Goal: Check status: Check status

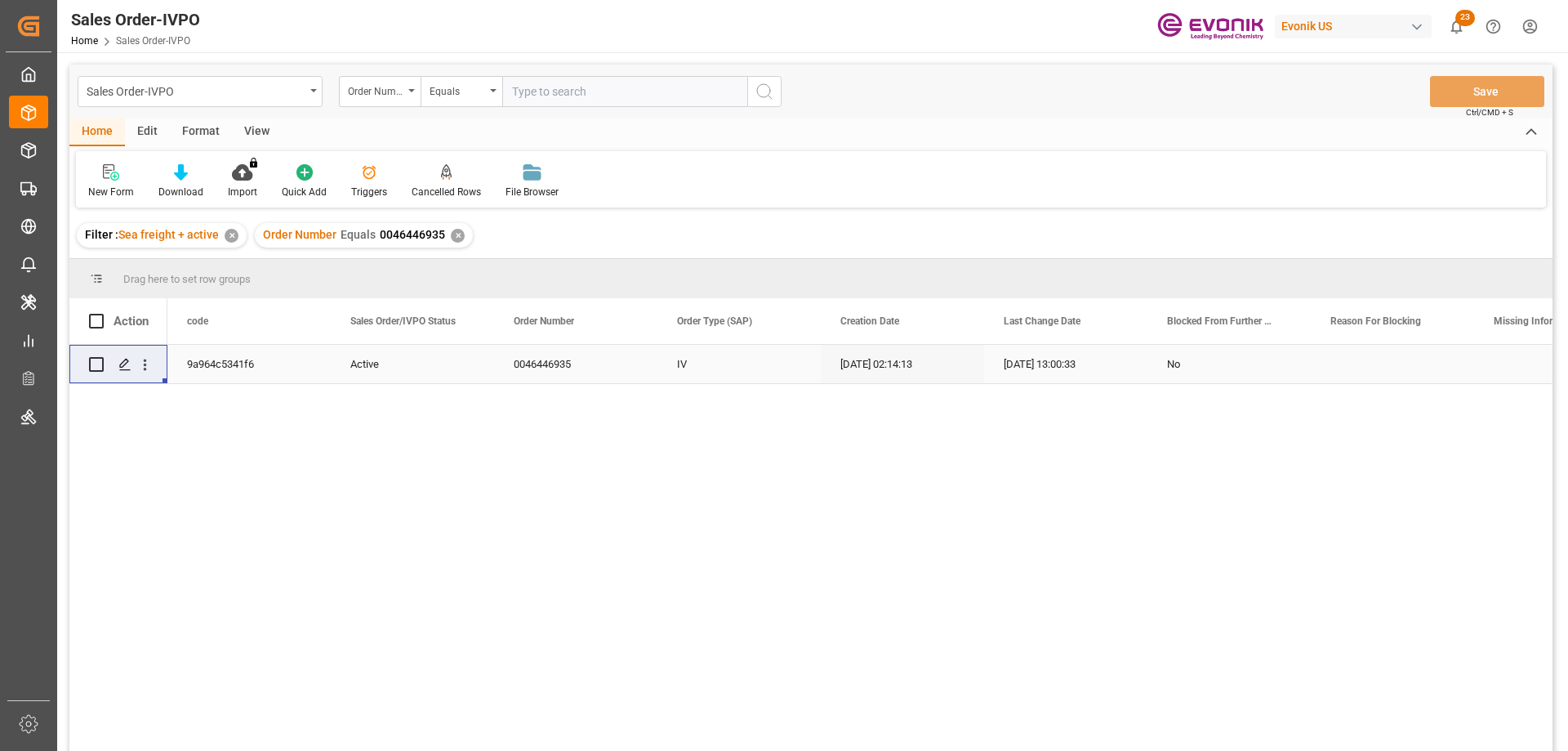
click at [560, 97] on input "text" at bounding box center [624, 91] width 245 height 31
type input "2006774938"
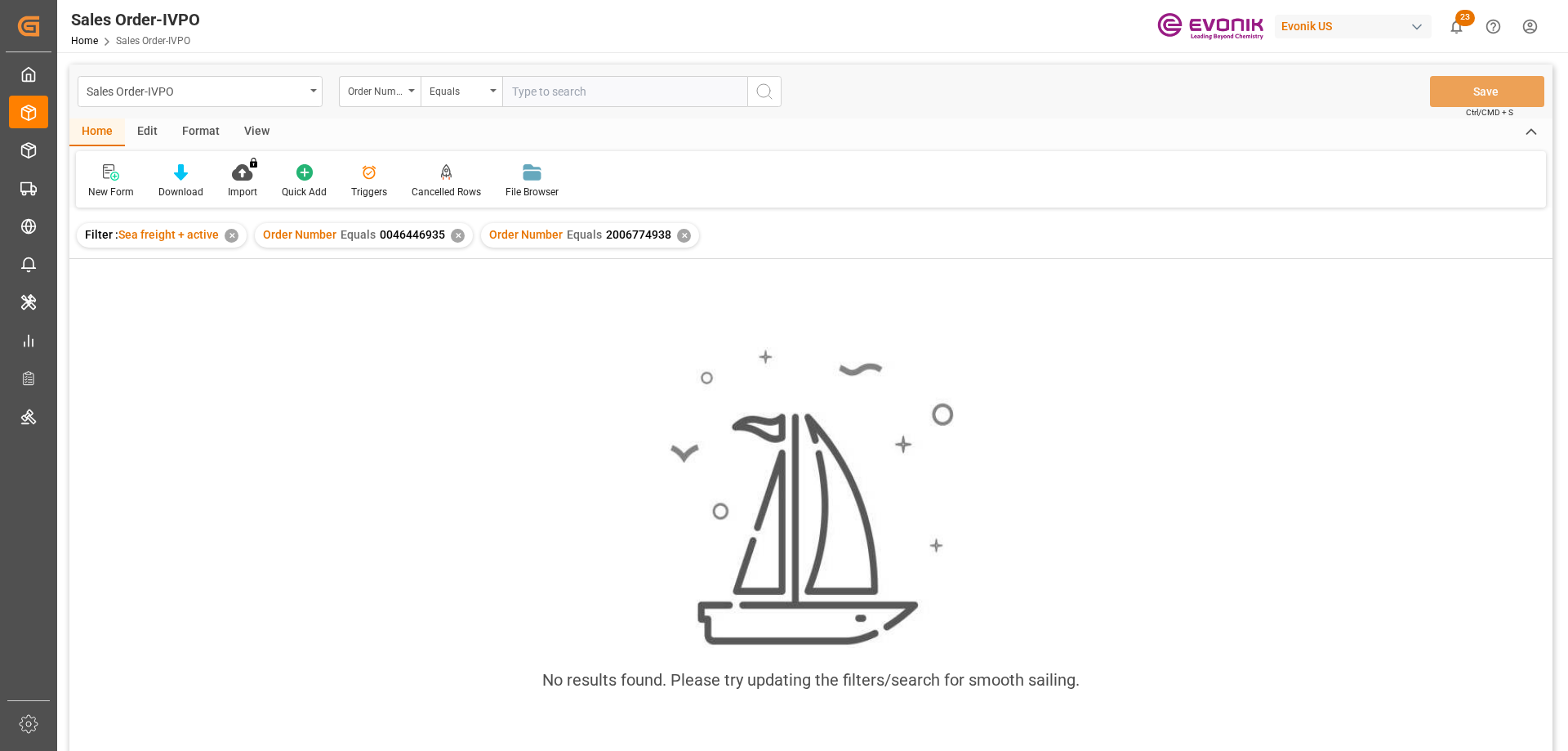
click at [459, 236] on div "✕" at bounding box center [457, 235] width 14 height 14
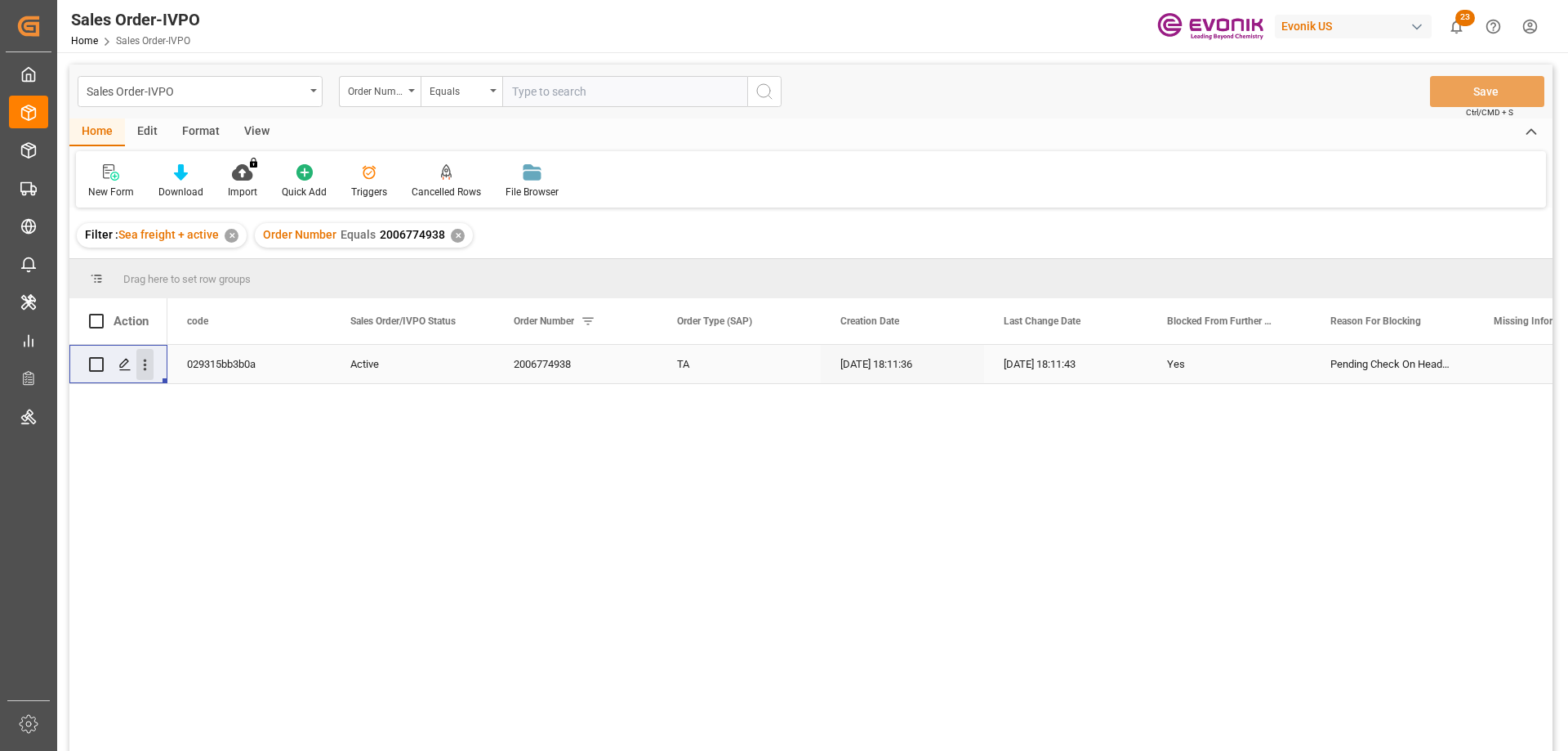
click at [148, 360] on icon "open menu" at bounding box center [145, 364] width 17 height 17
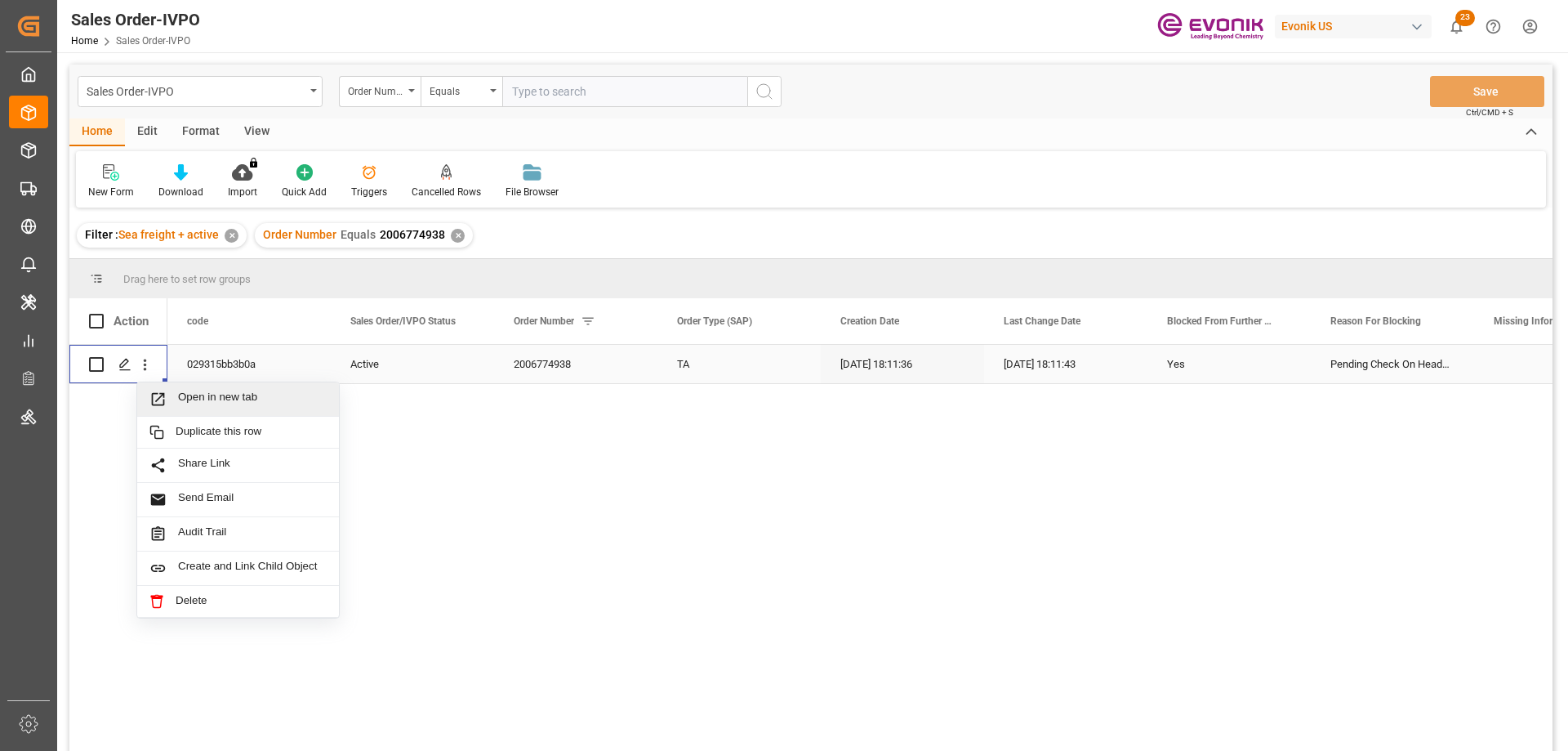
click at [189, 394] on span "Open in new tab" at bounding box center [252, 399] width 148 height 17
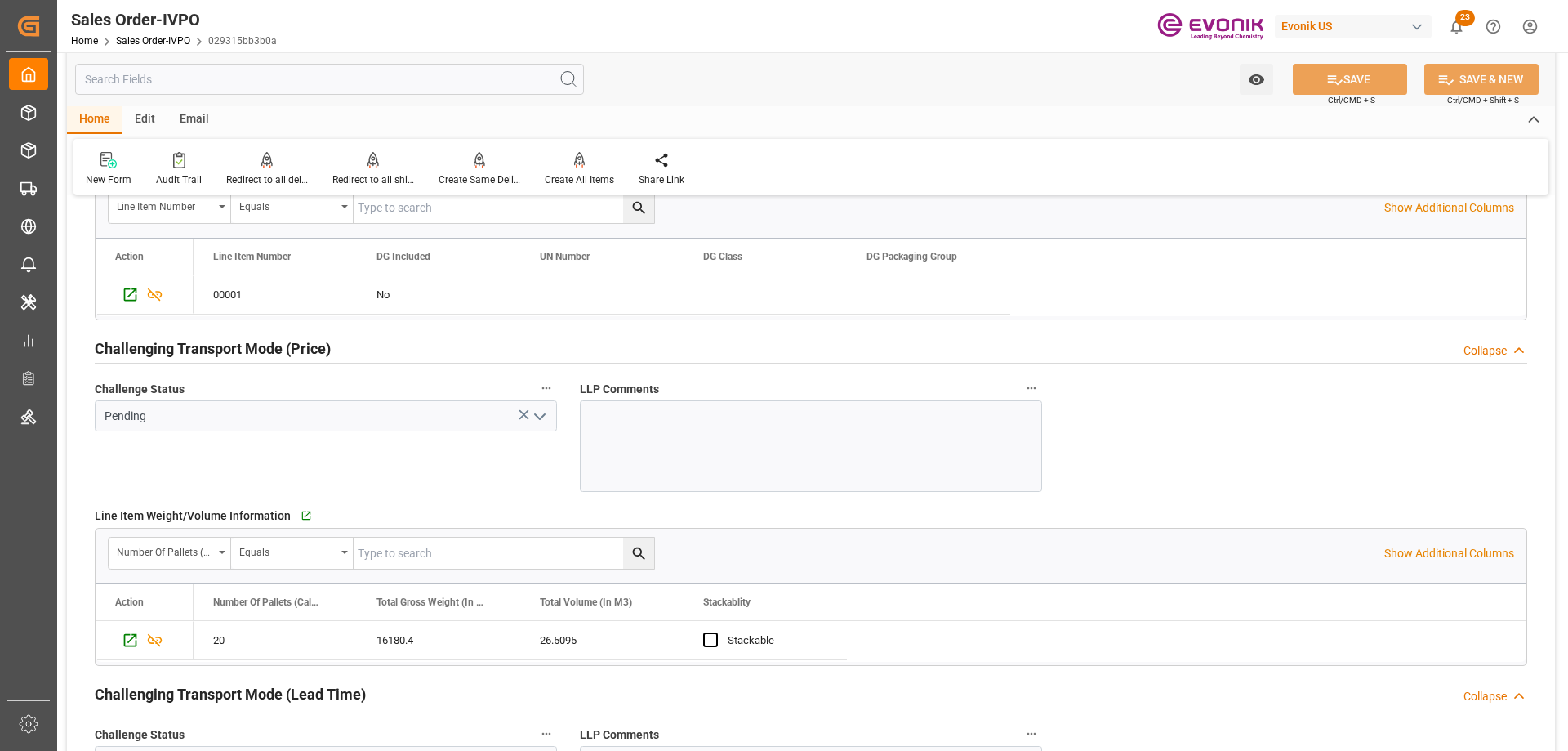
scroll to position [2532, 0]
